Goal: Entertainment & Leisure: Consume media (video, audio)

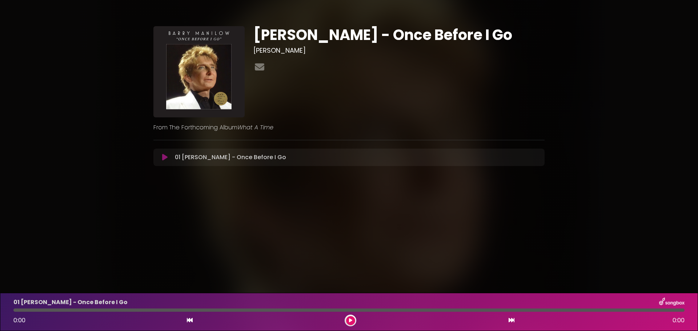
click at [162, 157] on icon at bounding box center [164, 157] width 5 height 7
click at [253, 271] on body "× [PERSON_NAME] - Once Before I Go [PERSON_NAME] From The Forthcoming Album" at bounding box center [349, 165] width 698 height 331
click at [536, 4] on div "Barry Manilow - Once Before I Go Barry Manilow What A Time" at bounding box center [349, 98] width 698 height 196
click at [162, 160] on icon at bounding box center [164, 157] width 5 height 7
drag, startPoint x: 161, startPoint y: 156, endPoint x: 159, endPoint y: 162, distance: 6.3
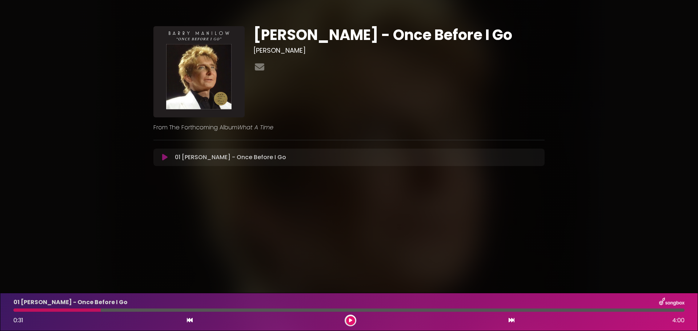
click at [161, 156] on button at bounding box center [165, 157] width 14 height 7
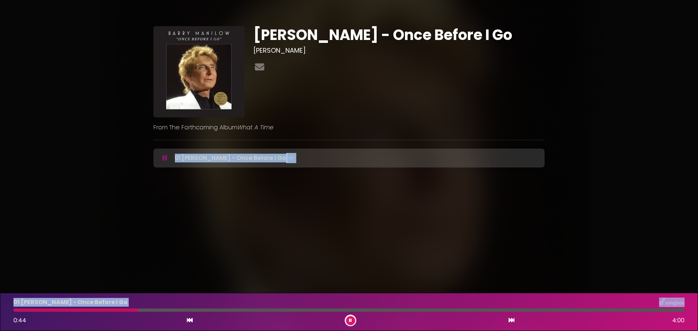
drag, startPoint x: 87, startPoint y: 308, endPoint x: 18, endPoint y: 307, distance: 69.0
click at [0, 306] on html "× Barry Manilow - Once Before I Go Barry Manilow From The Forthcoming Album ×" at bounding box center [349, 165] width 698 height 331
click at [211, 159] on p "01 [PERSON_NAME] - Once Before I Go Loading Track..." at bounding box center [235, 158] width 121 height 10
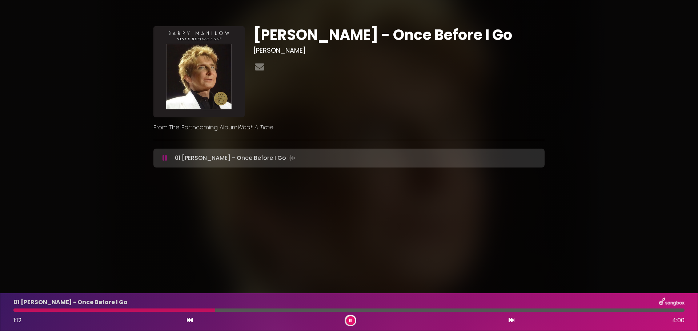
click at [169, 160] on button at bounding box center [165, 157] width 14 height 7
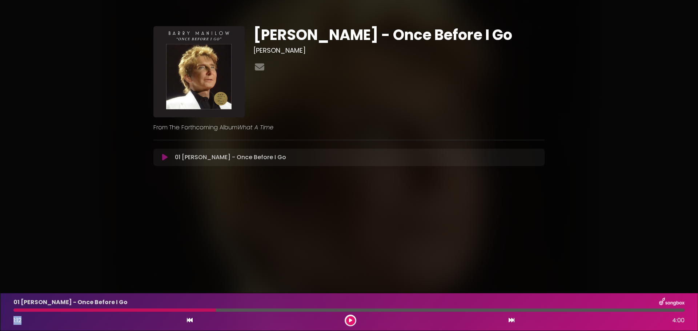
drag, startPoint x: 213, startPoint y: 312, endPoint x: 24, endPoint y: 314, distance: 189.0
click at [24, 314] on div "01 Barry Manilow - Once Before I Go 1:12 4:00" at bounding box center [348, 312] width 679 height 29
click at [27, 314] on div "01 Barry Manilow - Once Before I Go 1:12 4:00" at bounding box center [348, 312] width 679 height 29
click at [15, 311] on div at bounding box center [114, 309] width 202 height 3
click at [215, 311] on div at bounding box center [114, 309] width 202 height 3
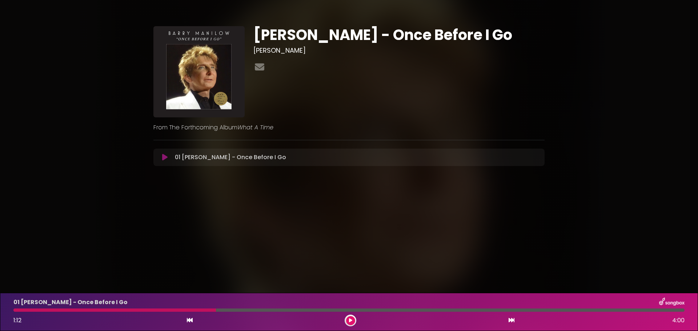
click at [187, 323] on button at bounding box center [189, 320] width 7 height 9
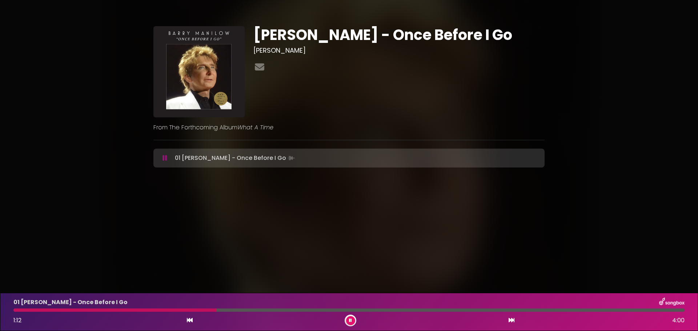
click at [187, 323] on icon at bounding box center [190, 320] width 6 height 6
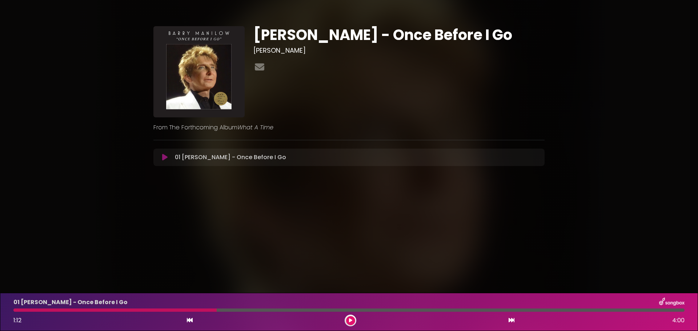
click at [187, 322] on icon at bounding box center [190, 320] width 6 height 6
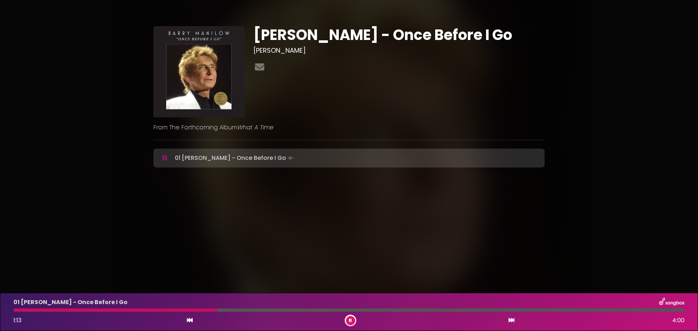
click at [187, 322] on icon at bounding box center [190, 320] width 6 height 6
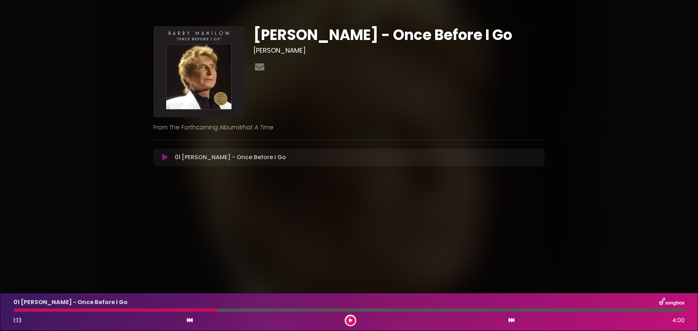
click at [187, 322] on icon at bounding box center [190, 320] width 6 height 6
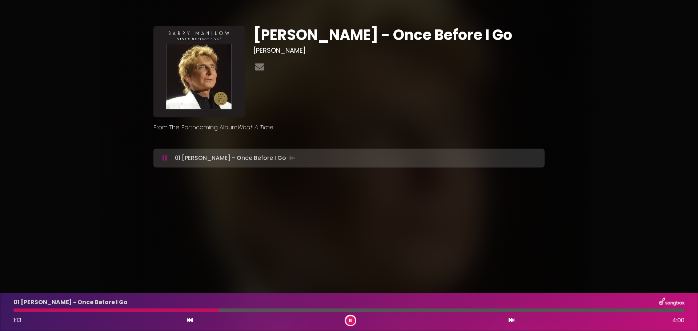
click at [187, 321] on icon at bounding box center [190, 320] width 6 height 6
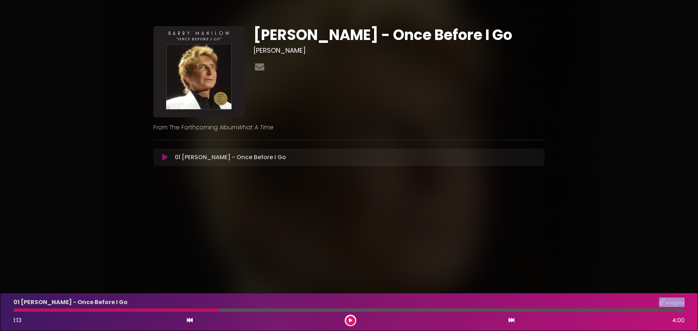
drag, startPoint x: 223, startPoint y: 310, endPoint x: 113, endPoint y: 307, distance: 109.8
click at [113, 307] on div "01 Barry Manilow - Once Before I Go 1:13 4:00" at bounding box center [348, 312] width 679 height 29
click at [88, 309] on div at bounding box center [116, 309] width 206 height 3
click at [22, 307] on p "01 [PERSON_NAME] - Once Before I Go" at bounding box center [70, 302] width 114 height 9
click at [187, 320] on icon at bounding box center [190, 320] width 6 height 6
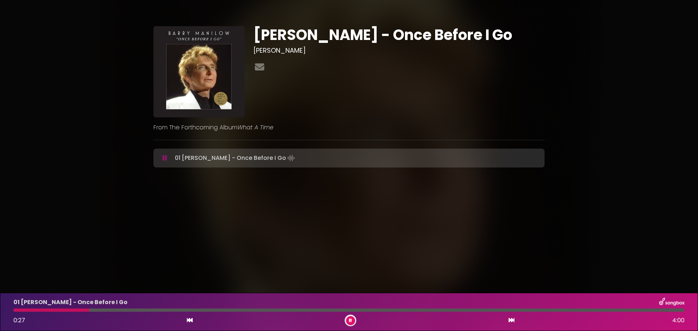
click at [187, 320] on icon at bounding box center [190, 320] width 6 height 6
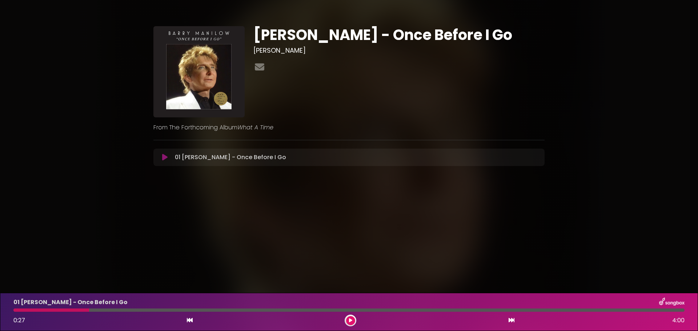
click at [187, 320] on icon at bounding box center [190, 320] width 6 height 6
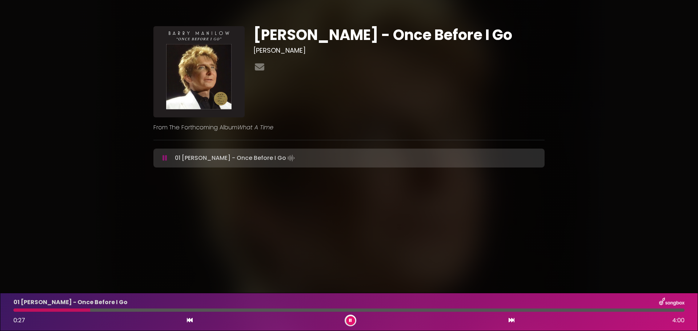
click at [187, 320] on icon at bounding box center [190, 320] width 6 height 6
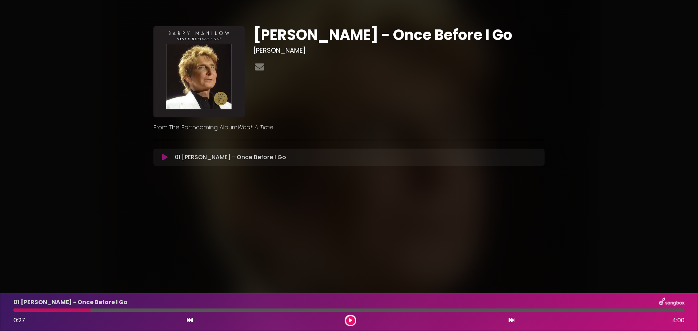
click at [187, 320] on icon at bounding box center [190, 320] width 6 height 6
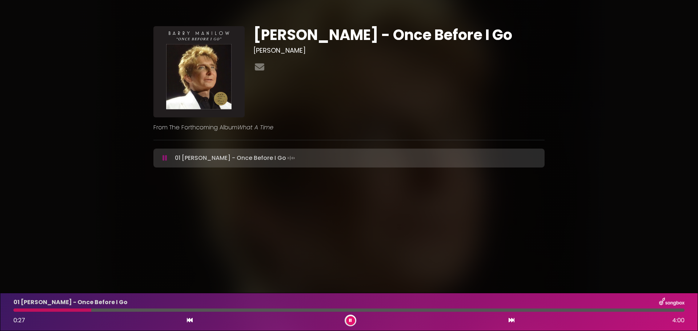
click at [187, 320] on icon at bounding box center [190, 320] width 6 height 6
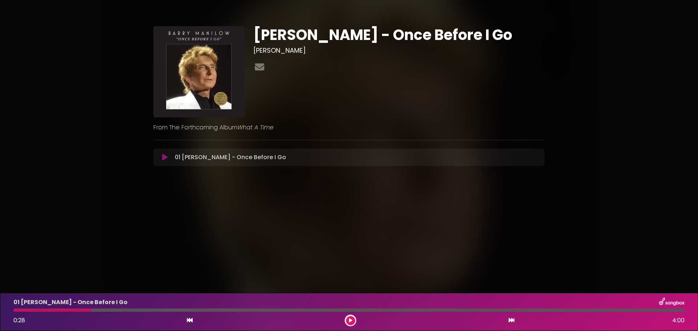
click at [187, 320] on icon at bounding box center [190, 320] width 6 height 6
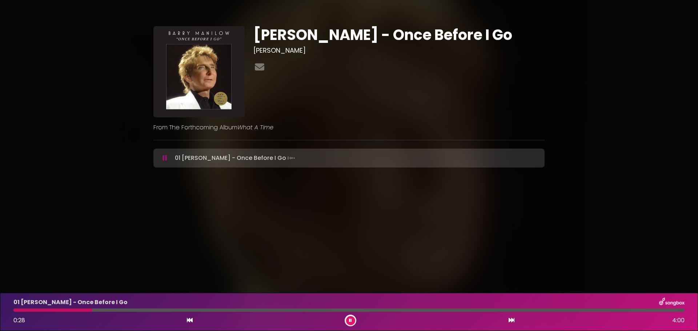
click at [187, 320] on icon at bounding box center [190, 320] width 6 height 6
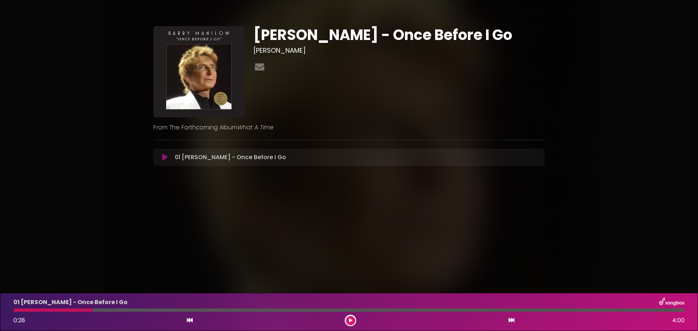
click at [187, 320] on icon at bounding box center [190, 320] width 6 height 6
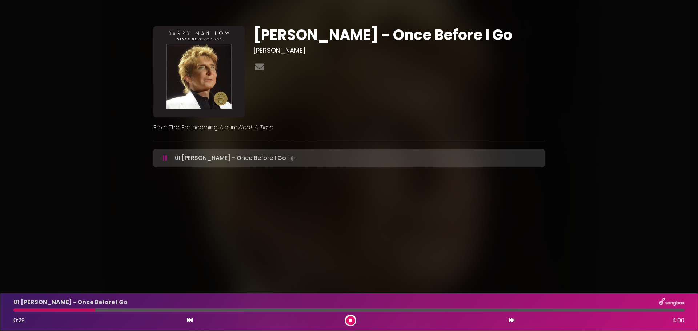
click at [160, 159] on button at bounding box center [165, 157] width 14 height 7
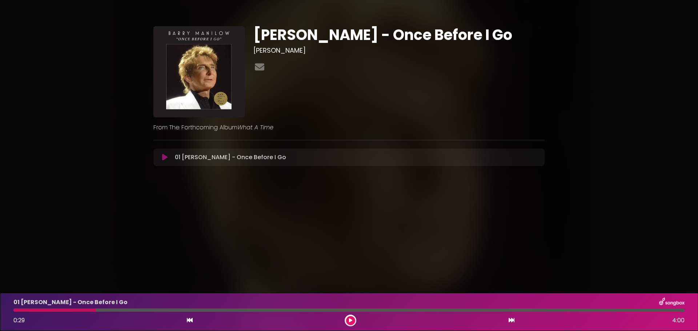
click at [183, 322] on div "0:29 4:00" at bounding box center [348, 321] width 679 height 12
click at [185, 324] on div "0:29 4:00" at bounding box center [348, 321] width 679 height 12
click at [187, 322] on icon at bounding box center [190, 320] width 6 height 6
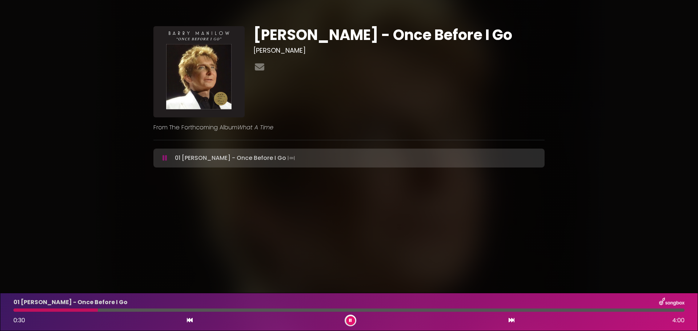
click at [187, 322] on icon at bounding box center [190, 320] width 6 height 6
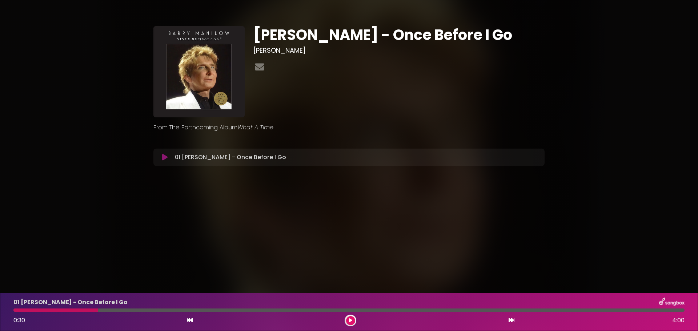
click at [187, 322] on icon at bounding box center [190, 320] width 6 height 6
click at [161, 158] on button at bounding box center [165, 157] width 14 height 7
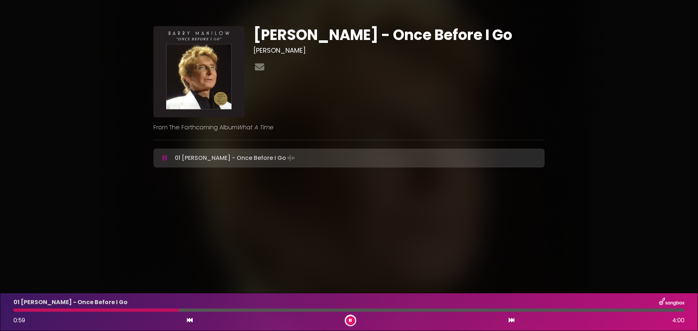
click at [628, 310] on div at bounding box center [348, 309] width 671 height 3
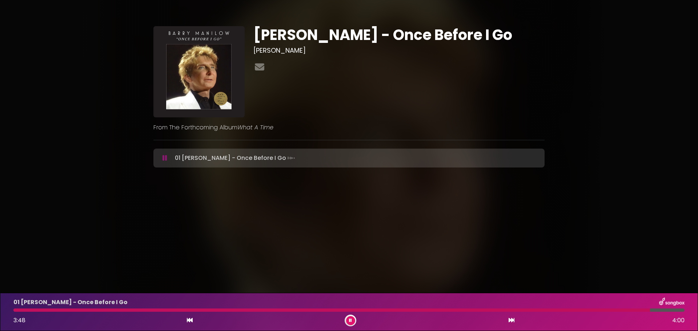
click at [621, 309] on div at bounding box center [331, 309] width 636 height 3
click at [579, 312] on div "01 [PERSON_NAME] - Once Before I Go 3:39 4:00" at bounding box center [348, 312] width 679 height 29
click at [568, 308] on div at bounding box center [320, 309] width 615 height 3
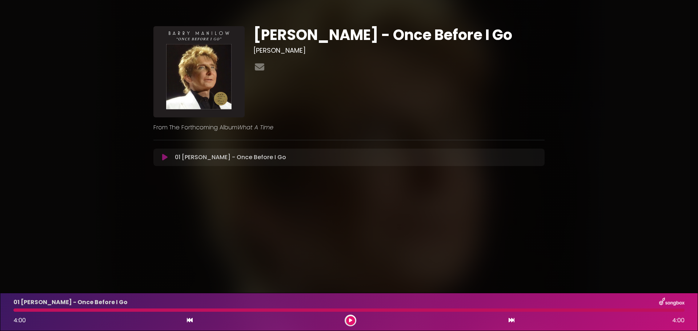
click at [259, 207] on body "× [PERSON_NAME] - Once Before I Go [PERSON_NAME] From The Forthcoming Album" at bounding box center [349, 165] width 698 height 331
drag, startPoint x: 292, startPoint y: 212, endPoint x: 131, endPoint y: 27, distance: 245.1
click at [131, 27] on div "[PERSON_NAME] - Once Before I Go [PERSON_NAME] ×" at bounding box center [349, 94] width 480 height 170
click at [165, 155] on icon at bounding box center [164, 157] width 5 height 7
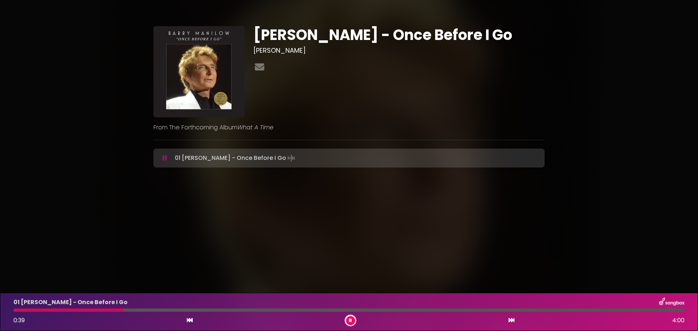
click at [159, 162] on div "01 [PERSON_NAME] - Once Before I Go Loading Track..." at bounding box center [349, 158] width 382 height 10
click at [165, 155] on icon at bounding box center [164, 157] width 5 height 7
